Goal: Information Seeking & Learning: Learn about a topic

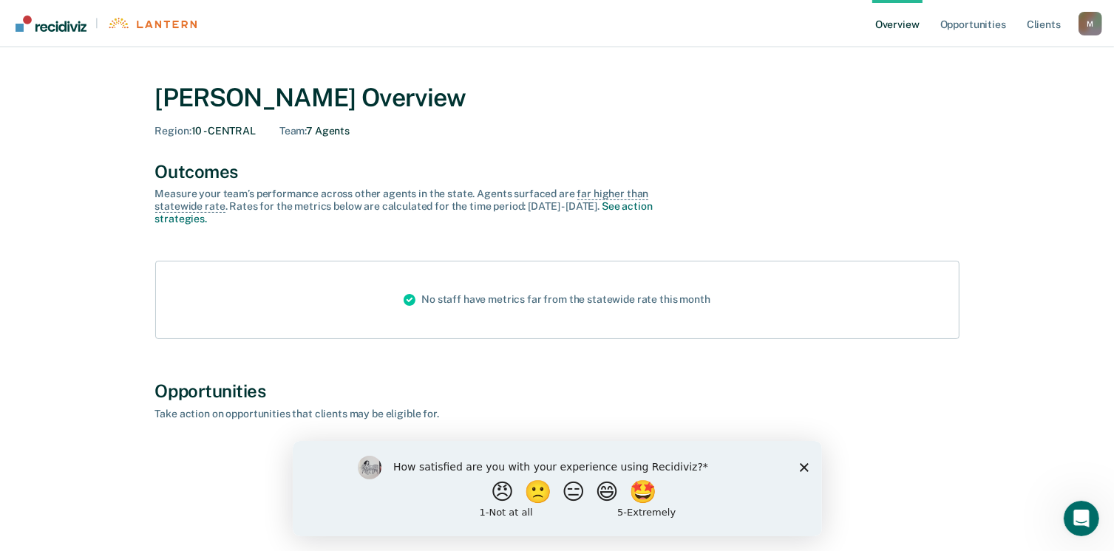
click at [799, 469] on icon "Close survey" at bounding box center [803, 467] width 9 height 9
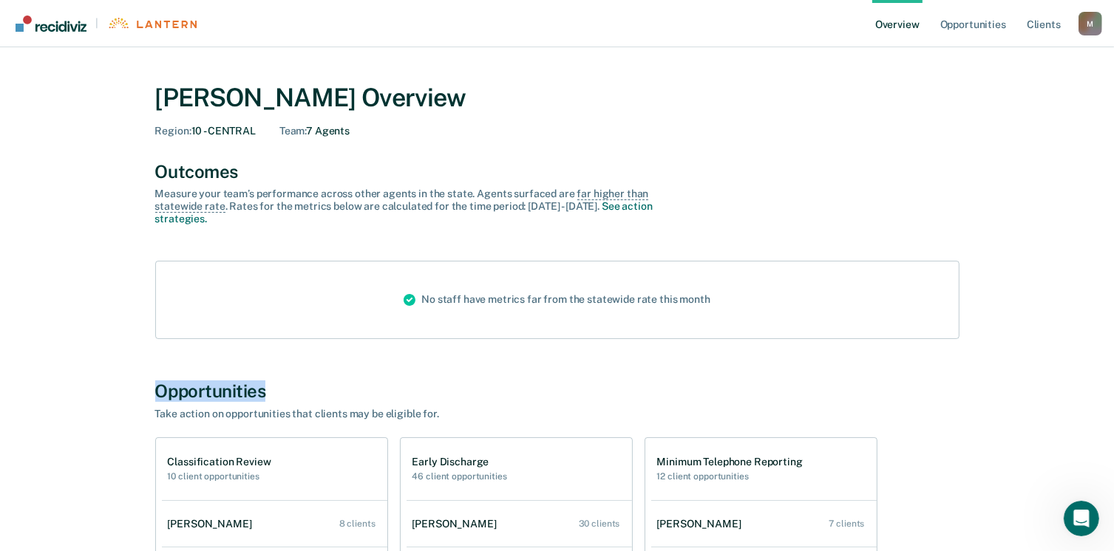
drag, startPoint x: 159, startPoint y: 388, endPoint x: 344, endPoint y: 386, distance: 185.5
click at [344, 386] on div "Opportunities" at bounding box center [557, 391] width 804 height 21
drag, startPoint x: 343, startPoint y: 386, endPoint x: 227, endPoint y: 391, distance: 116.1
copy div "Opportunities"
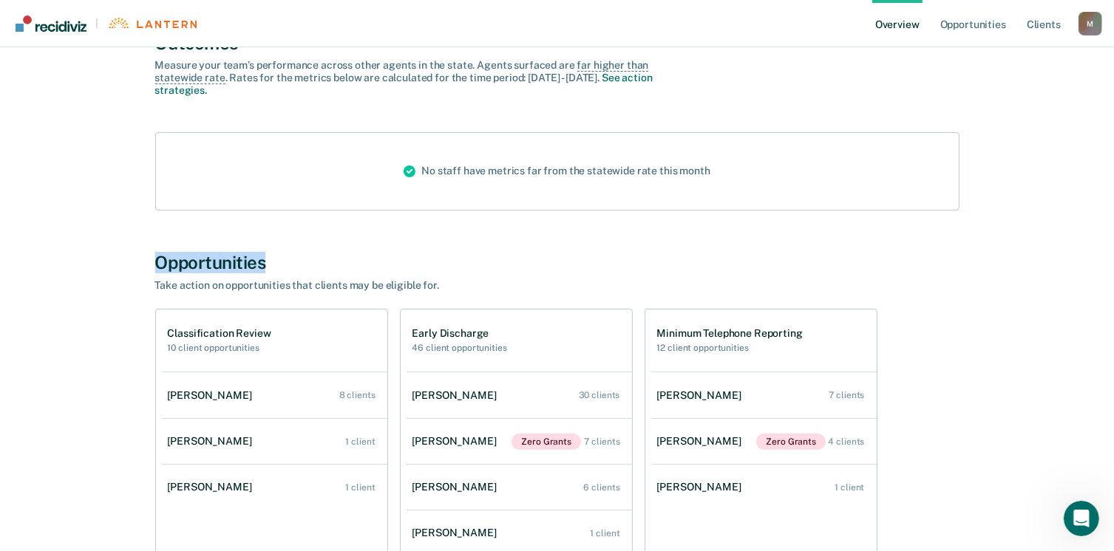
scroll to position [148, 0]
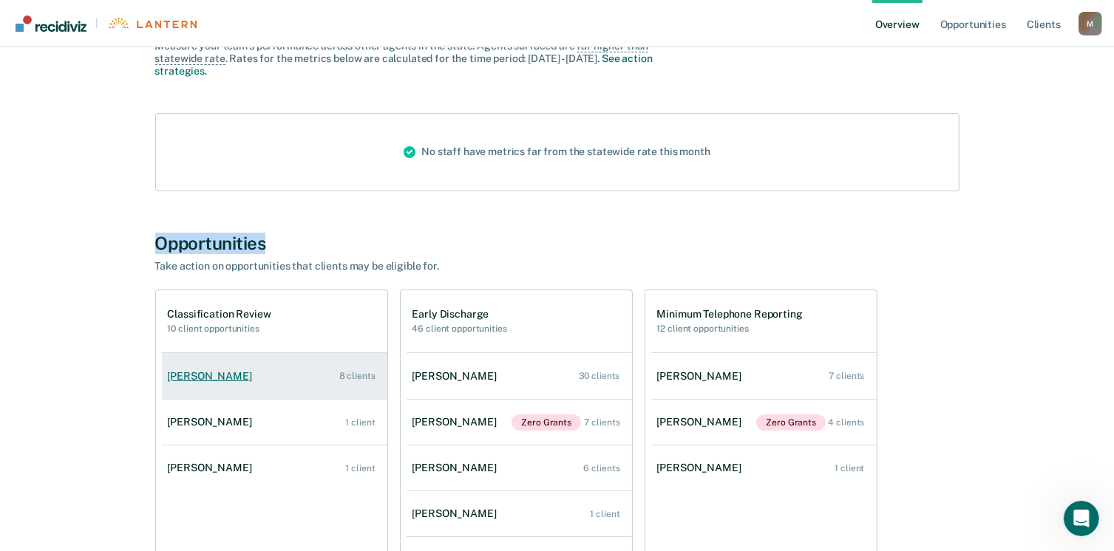
click at [178, 379] on div "[PERSON_NAME]" at bounding box center [213, 376] width 90 height 13
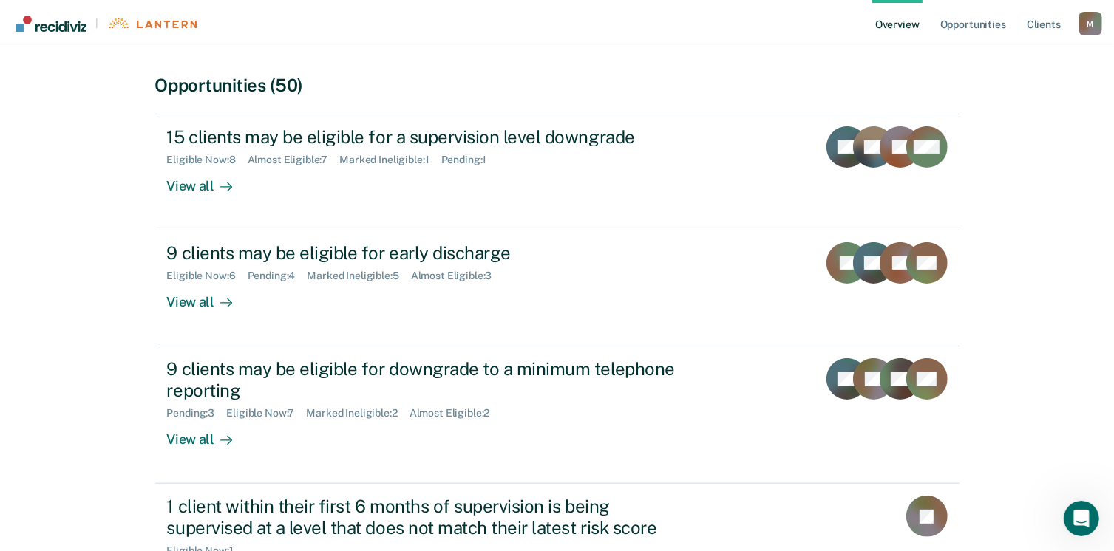
scroll to position [285, 0]
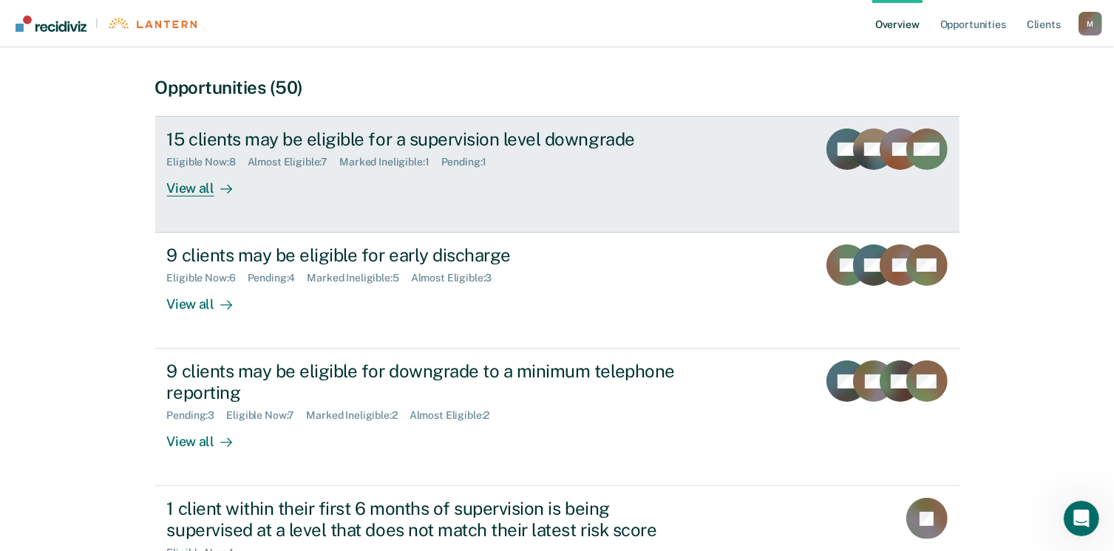
click at [192, 180] on div "View all" at bounding box center [208, 183] width 83 height 29
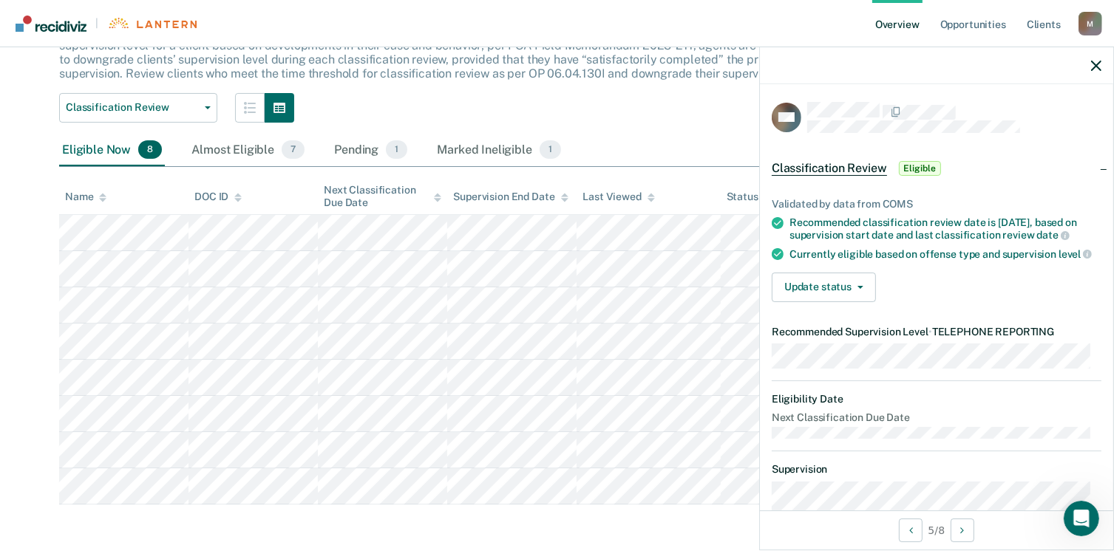
scroll to position [222, 0]
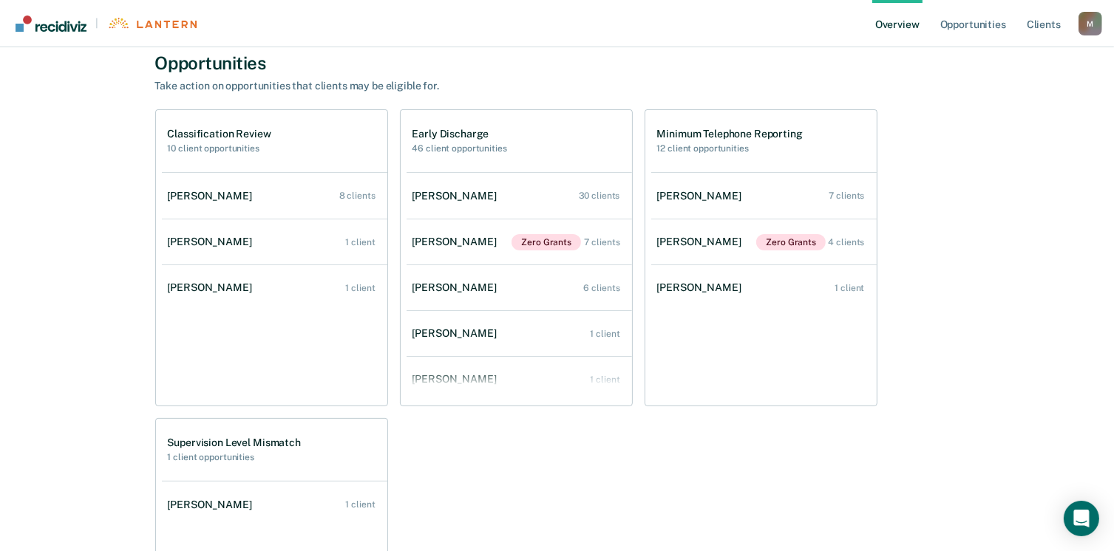
scroll to position [285, 0]
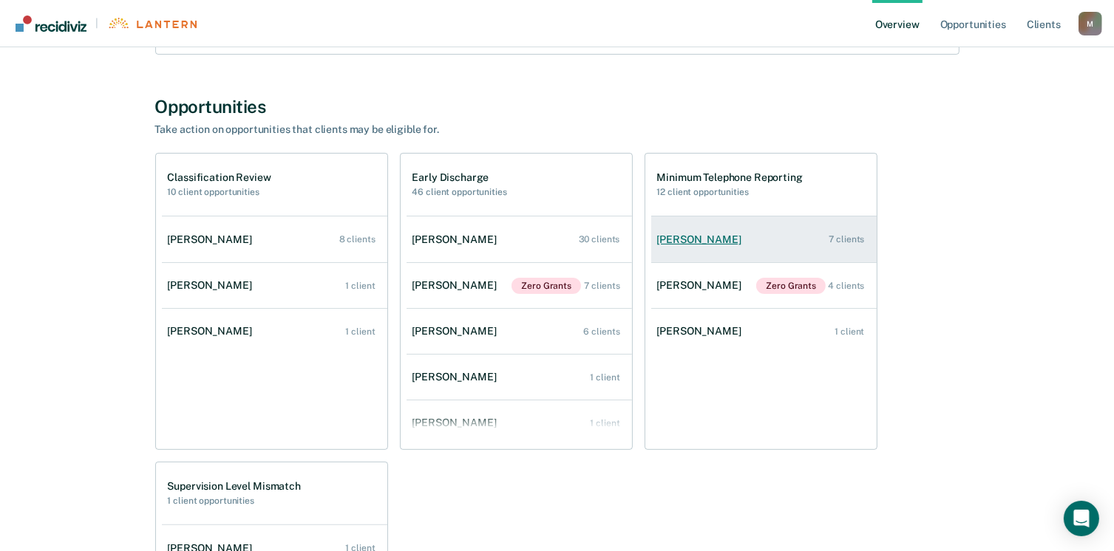
click at [689, 235] on div "[PERSON_NAME]" at bounding box center [702, 240] width 90 height 13
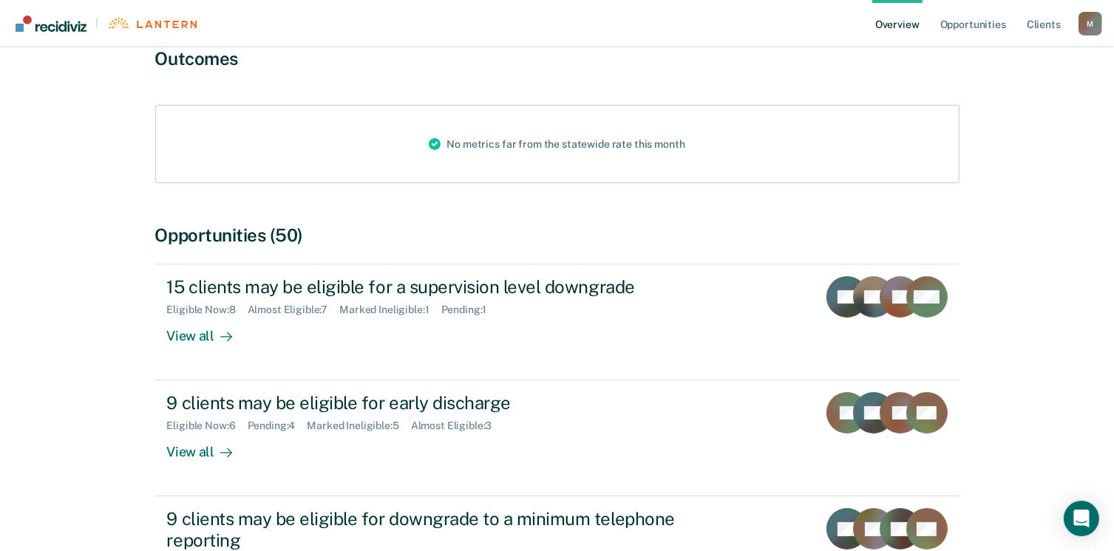
scroll to position [285, 0]
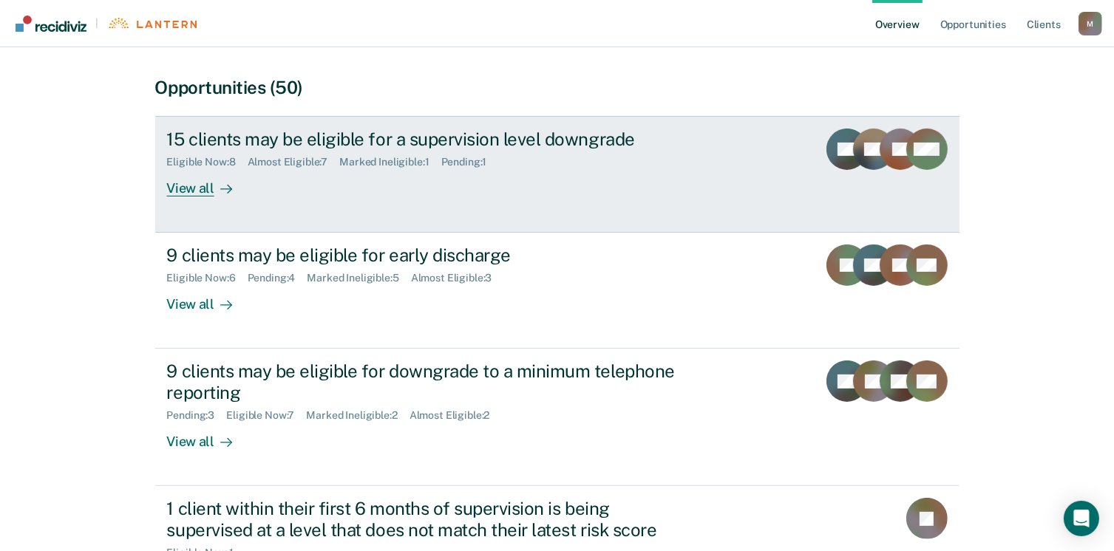
click at [194, 189] on div "View all" at bounding box center [208, 183] width 83 height 29
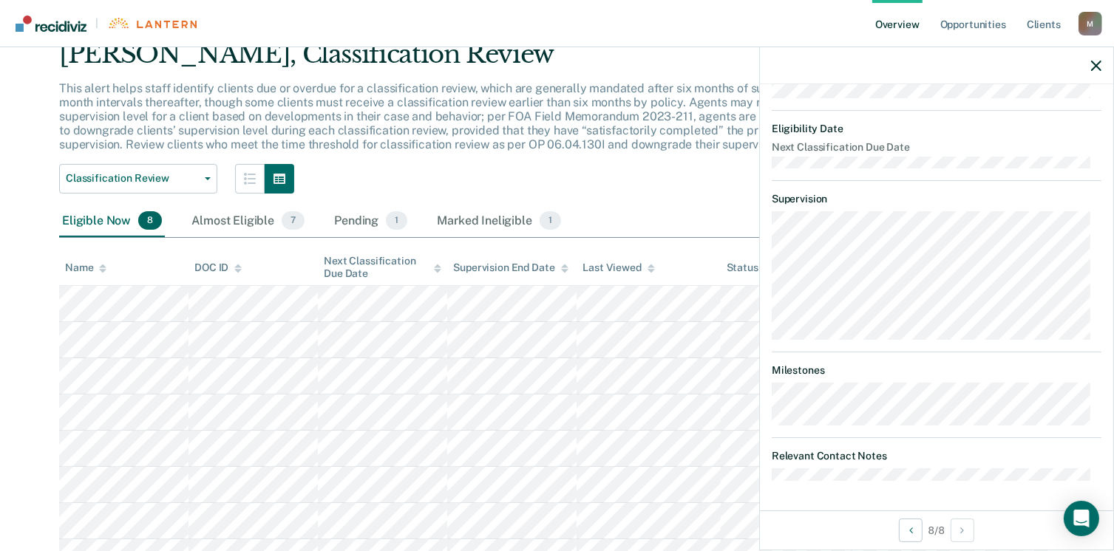
scroll to position [133, 0]
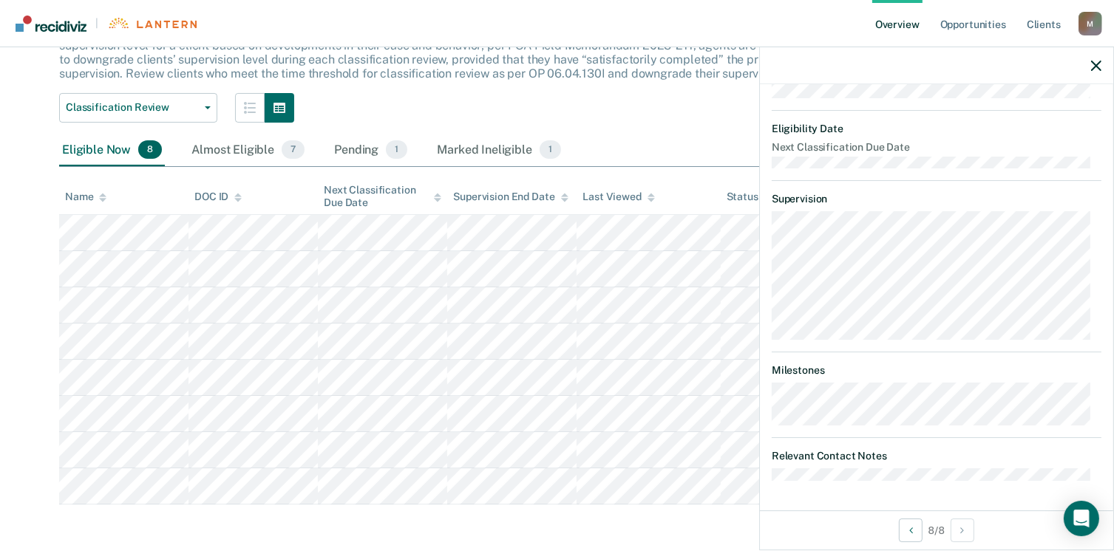
click at [635, 522] on main "Lisa R Mobley Overview / Cher Williams Profile / Classification Review Cher Wil…" at bounding box center [557, 233] width 1114 height 638
click at [1091, 63] on icon "button" at bounding box center [1096, 66] width 10 height 10
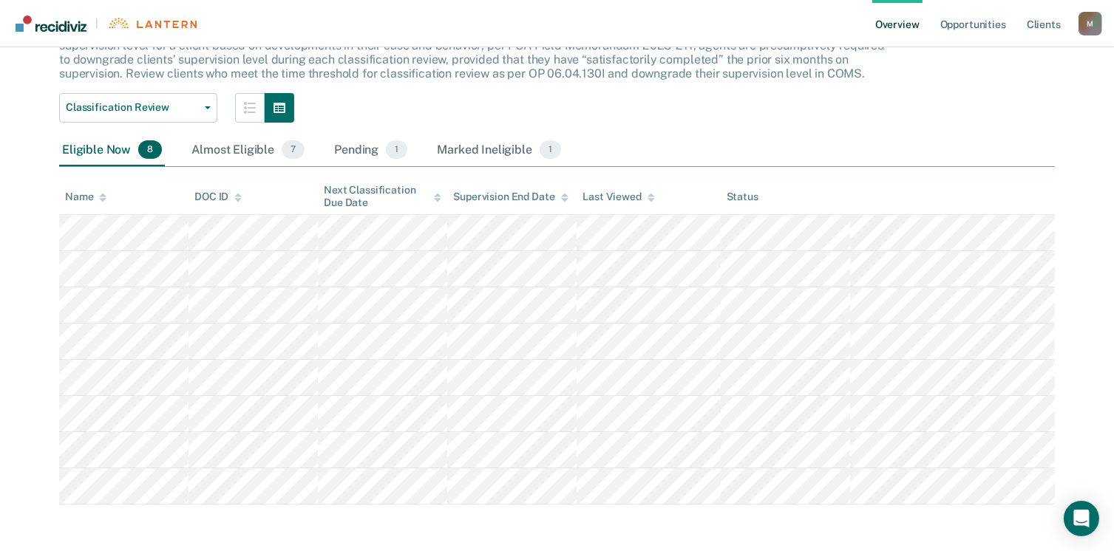
scroll to position [0, 0]
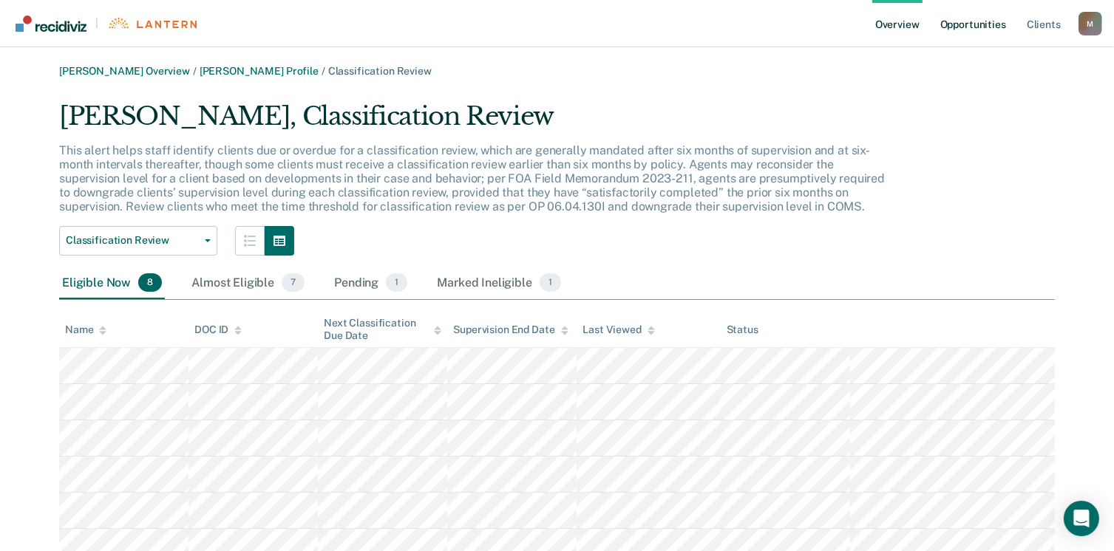
click at [955, 24] on link "Opportunities" at bounding box center [973, 23] width 72 height 47
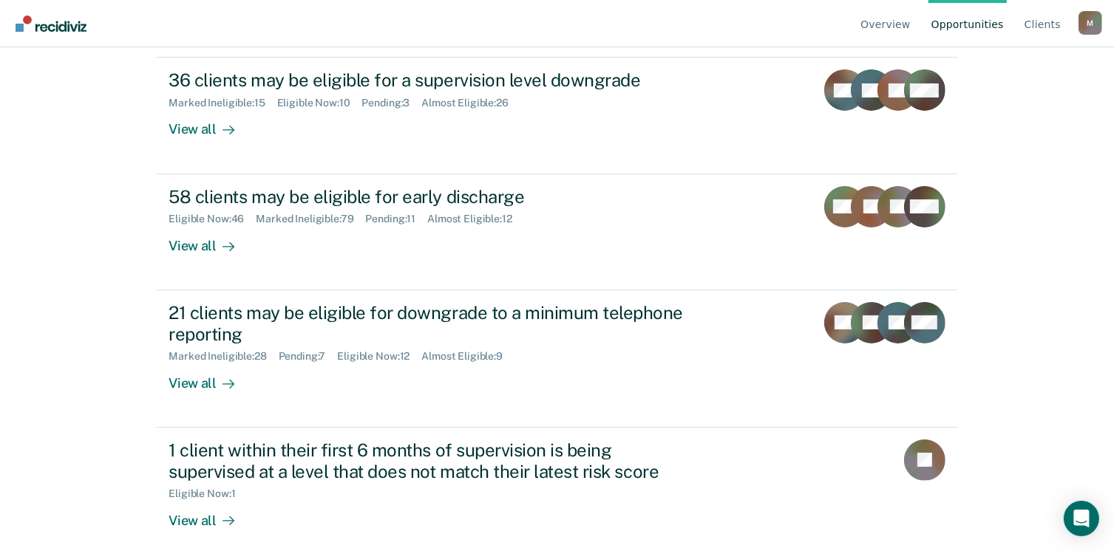
scroll to position [248, 0]
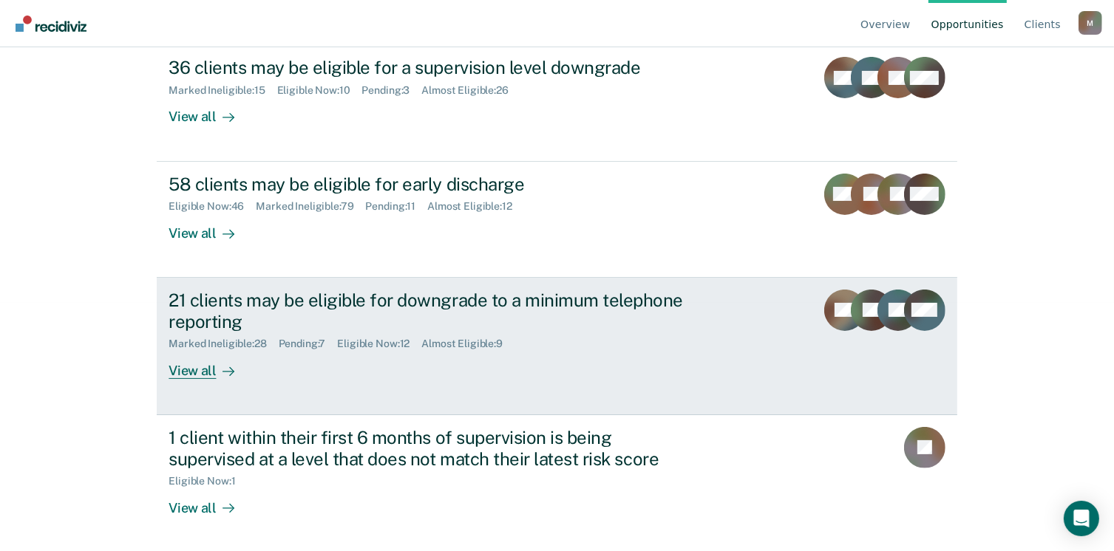
click at [192, 371] on div "View all" at bounding box center [210, 364] width 83 height 29
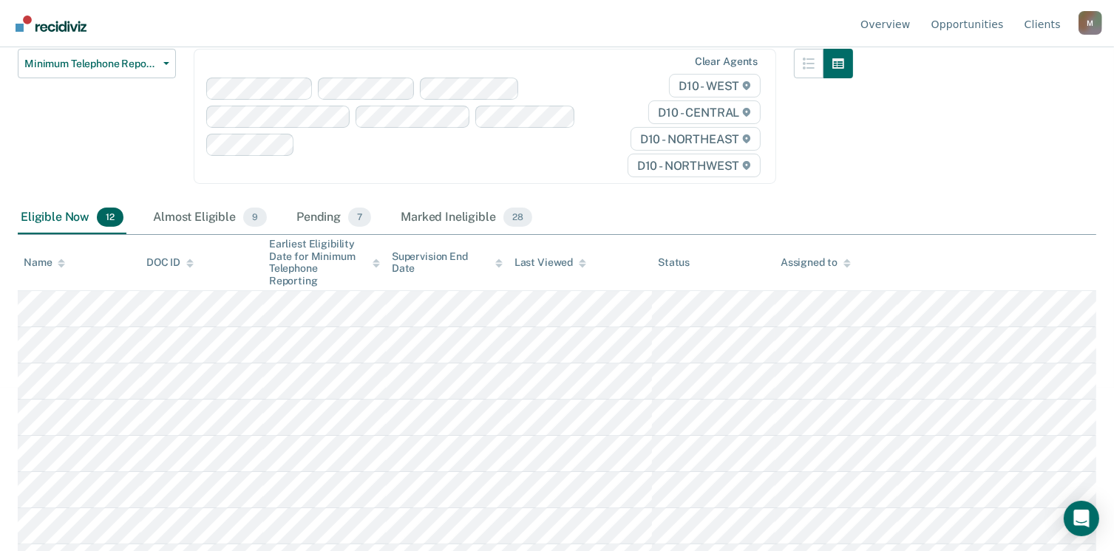
scroll to position [222, 0]
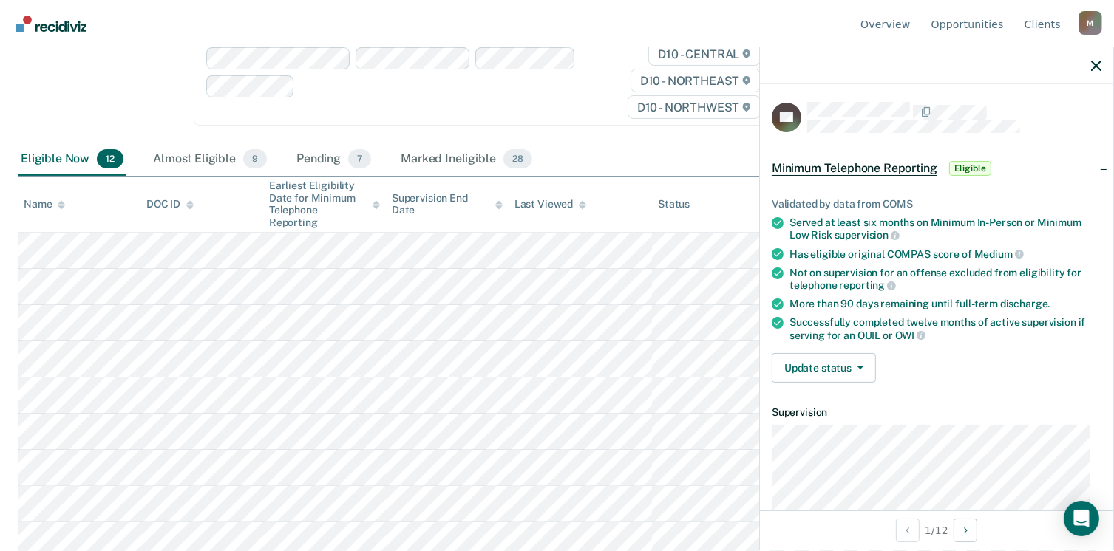
click at [1091, 64] on div at bounding box center [936, 65] width 353 height 37
click at [1097, 67] on icon "button" at bounding box center [1096, 66] width 10 height 10
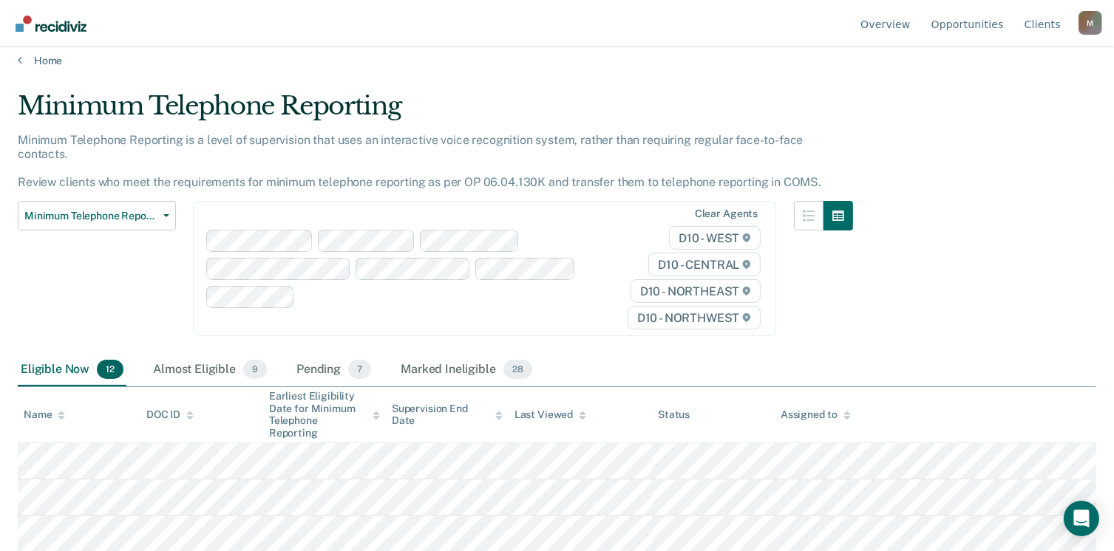
scroll to position [0, 0]
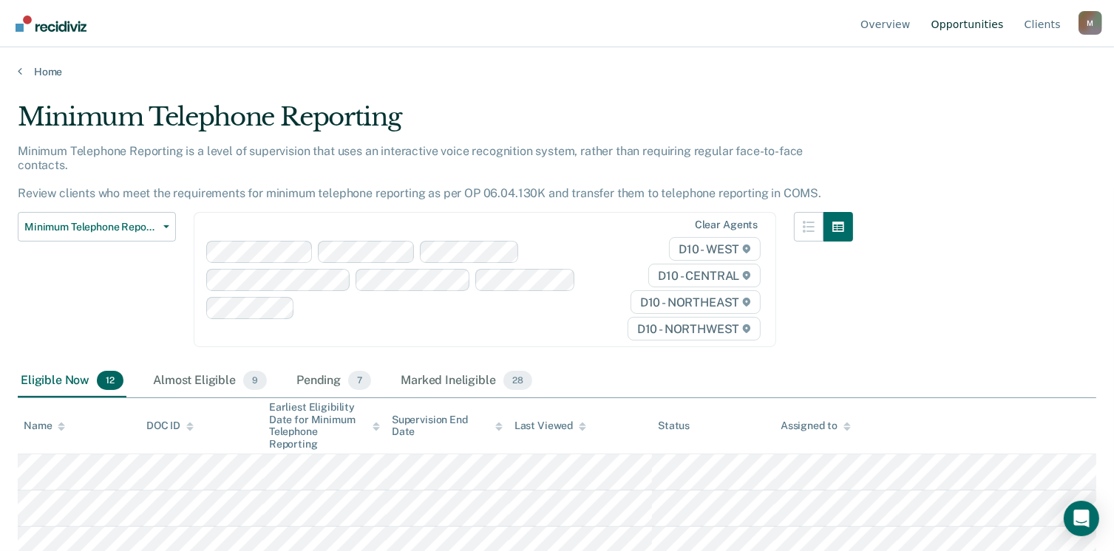
click at [979, 32] on link "Opportunities" at bounding box center [967, 23] width 78 height 47
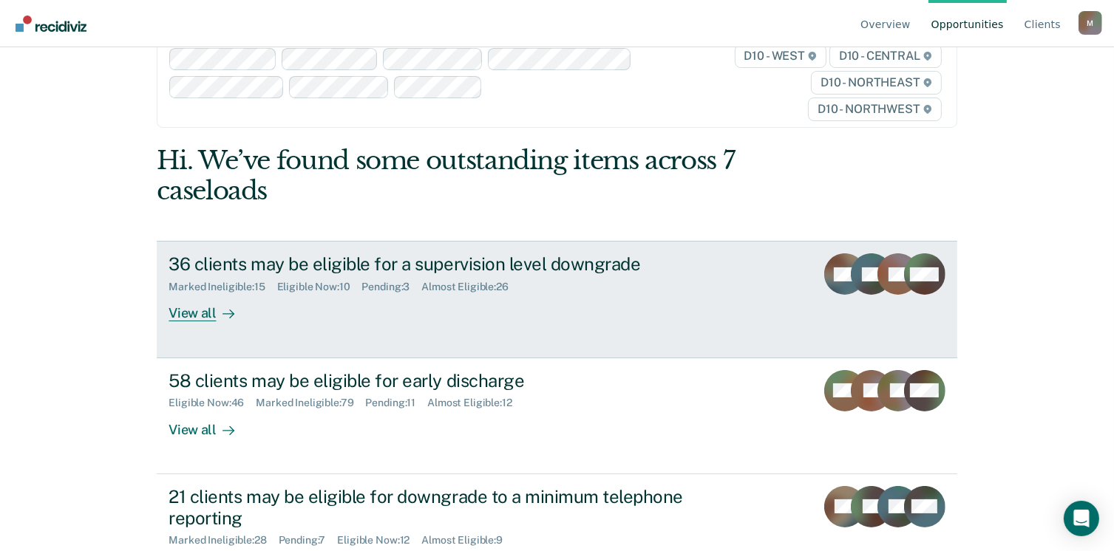
scroll to position [74, 0]
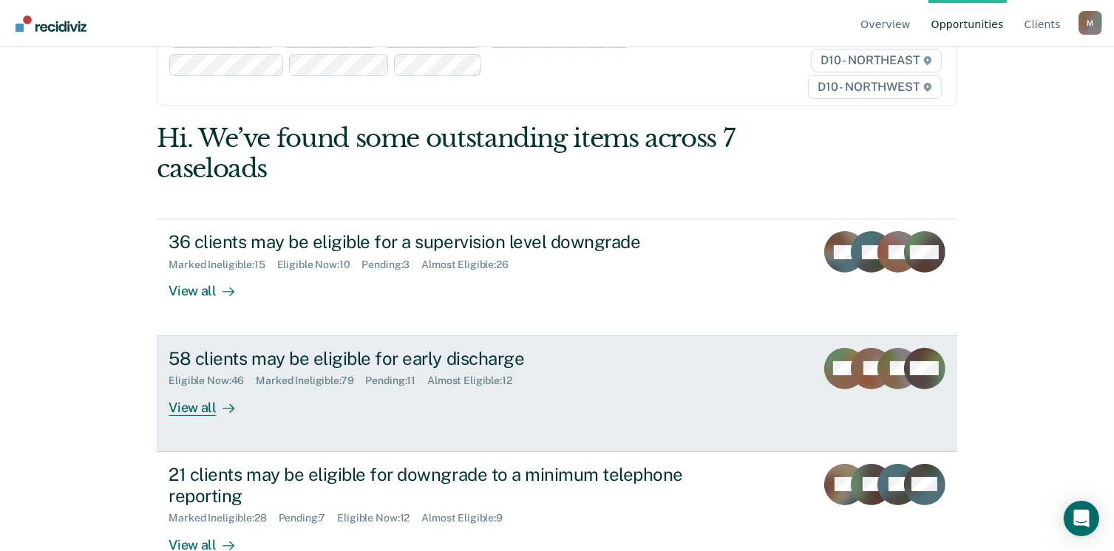
click at [190, 405] on div "View all" at bounding box center [210, 401] width 83 height 29
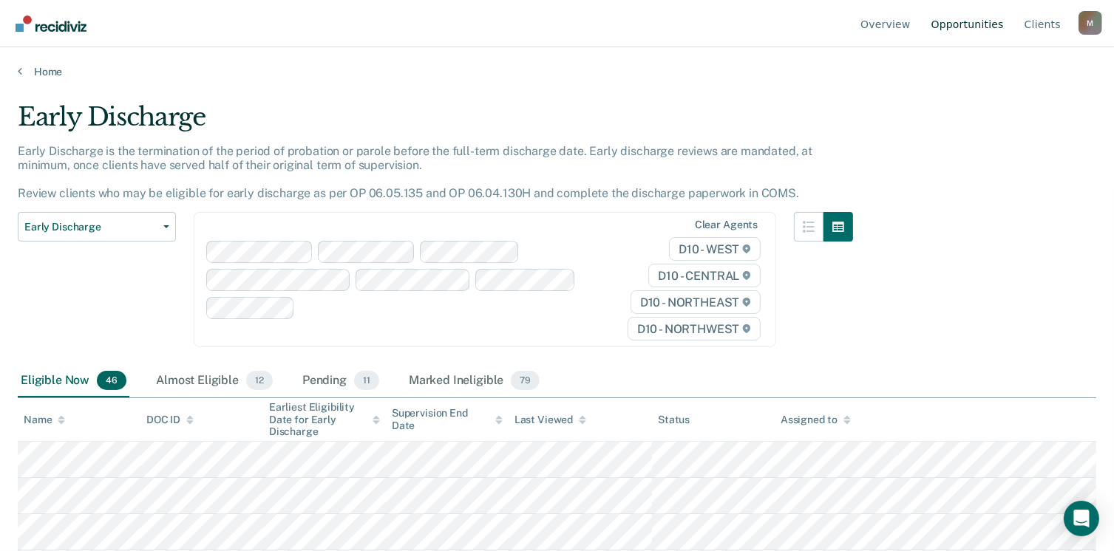
click at [976, 25] on link "Opportunities" at bounding box center [967, 23] width 78 height 47
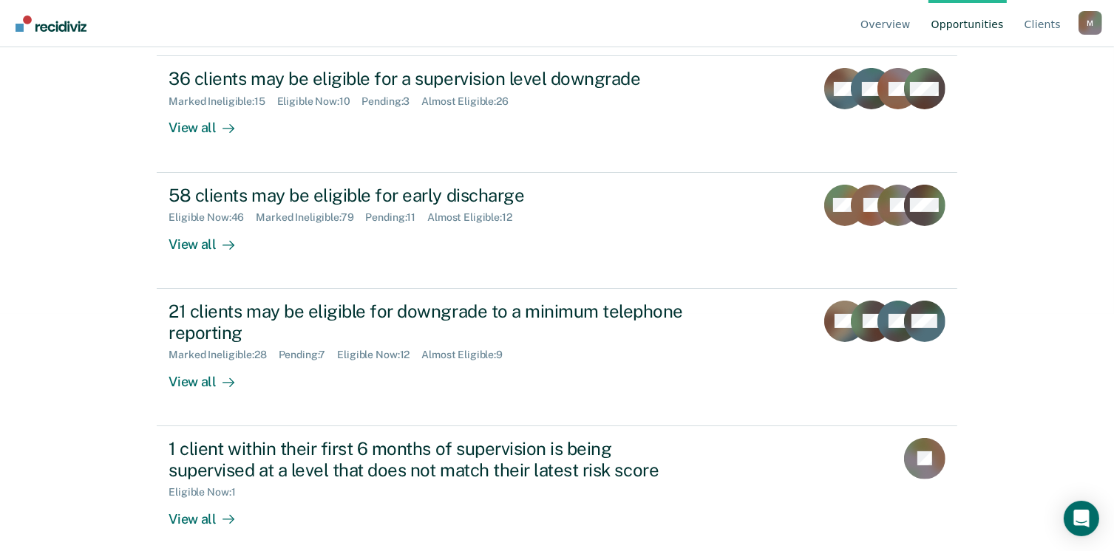
scroll to position [248, 0]
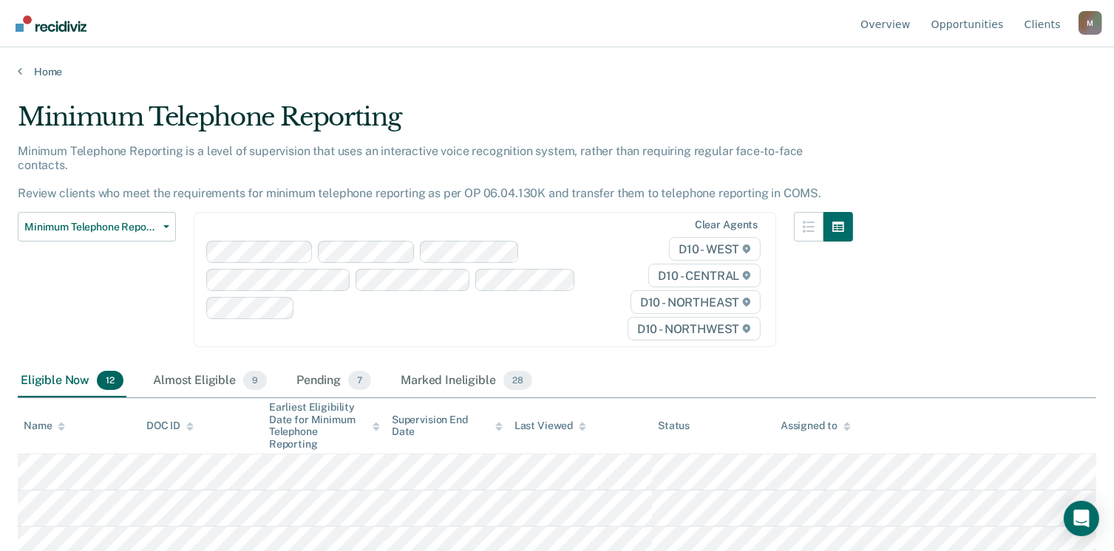
click at [1088, 24] on div "M" at bounding box center [1090, 23] width 24 height 24
click at [990, 21] on link "Opportunities" at bounding box center [967, 23] width 78 height 47
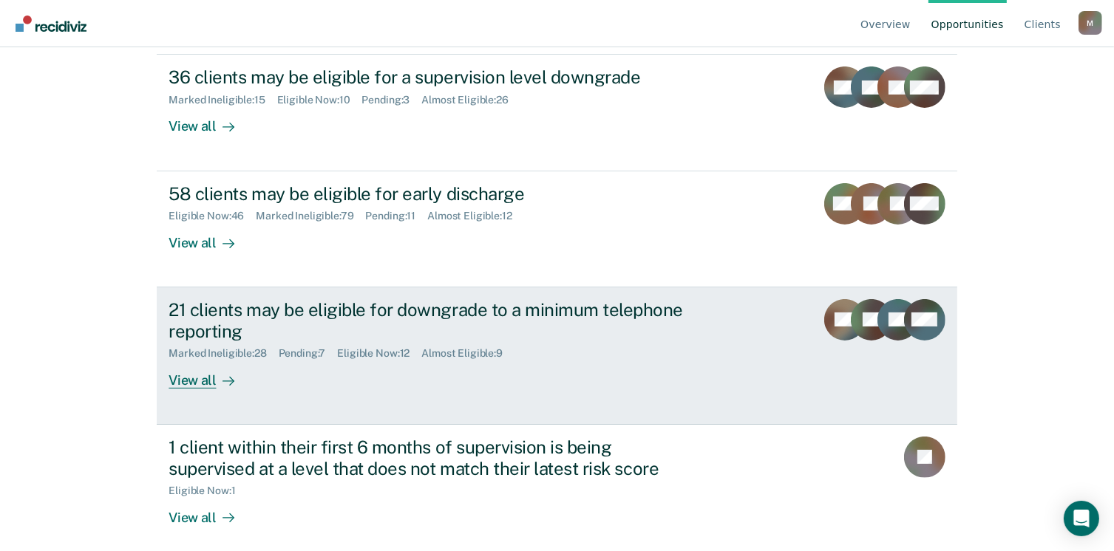
scroll to position [248, 0]
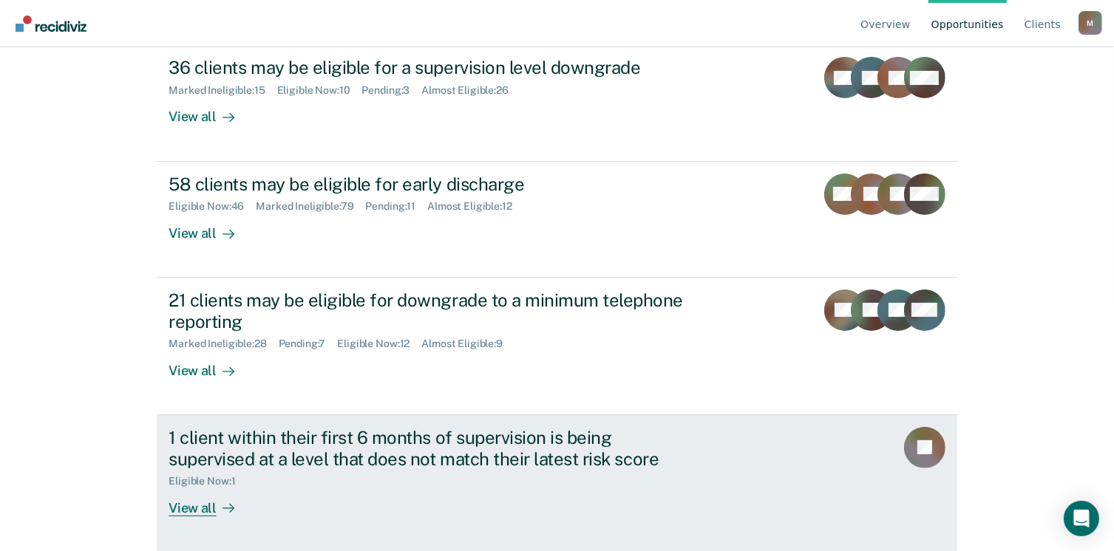
click at [157, 476] on link "1 client within their first 6 months of supervision is being supervised at a le…" at bounding box center [557, 483] width 800 height 137
